Goal: Find specific page/section: Find specific page/section

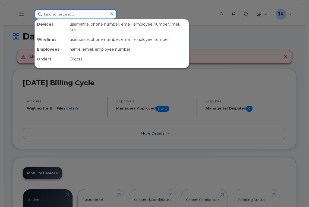
click at [76, 15] on input at bounding box center [76, 14] width 82 height 10
paste input "7809199087"
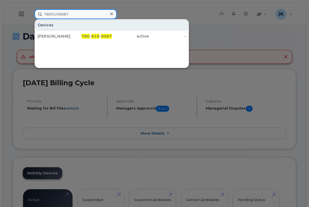
type input "7809199087"
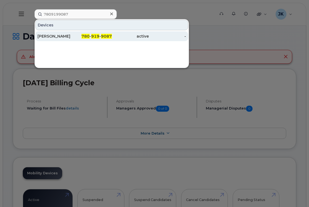
click at [84, 36] on span "780" at bounding box center [86, 36] width 8 height 5
